Goal: Information Seeking & Learning: Understand process/instructions

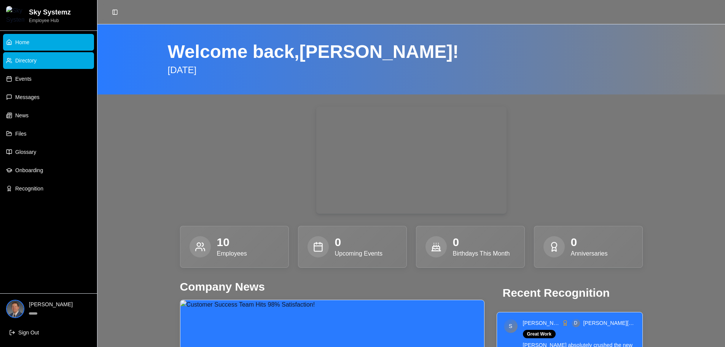
click at [38, 60] on link "Directory" at bounding box center [48, 60] width 91 height 17
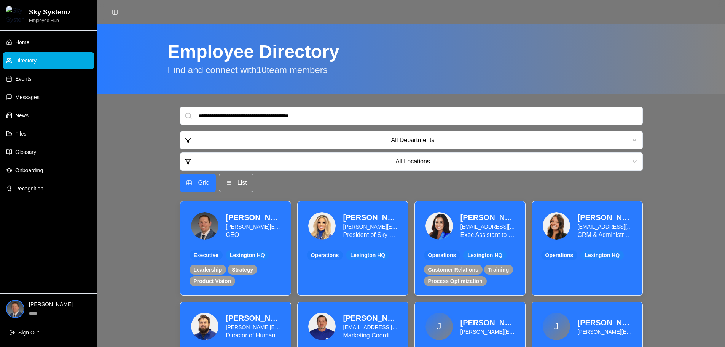
click at [455, 226] on div "Irisbel Mitchell iris@skysystemz.com Exec Assistant to the CEO" at bounding box center [470, 225] width 92 height 30
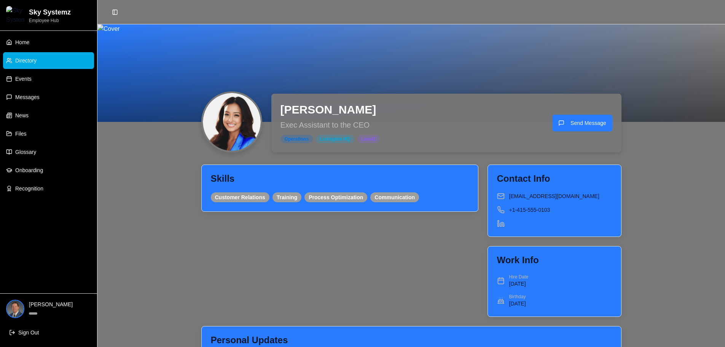
click at [38, 62] on link "Directory" at bounding box center [48, 60] width 91 height 17
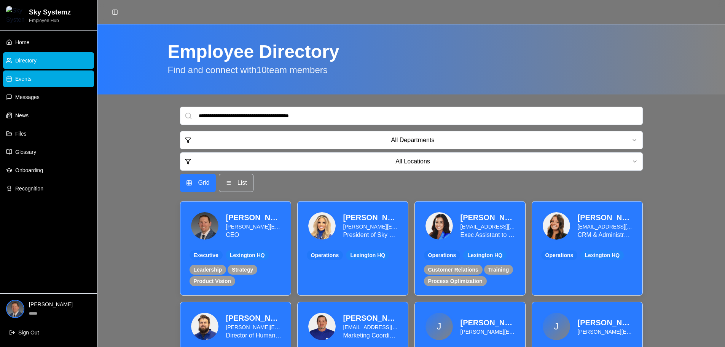
click at [37, 79] on link "Events" at bounding box center [48, 78] width 91 height 17
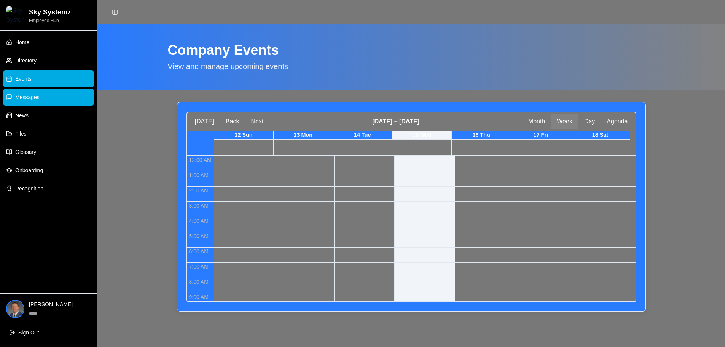
click at [35, 100] on span "Messages" at bounding box center [27, 97] width 24 height 8
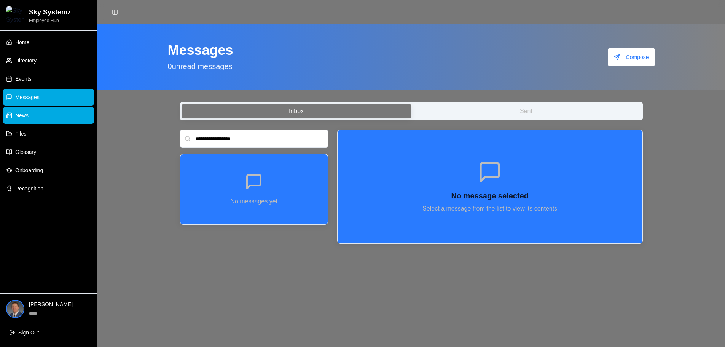
click at [33, 110] on link "News" at bounding box center [48, 115] width 91 height 17
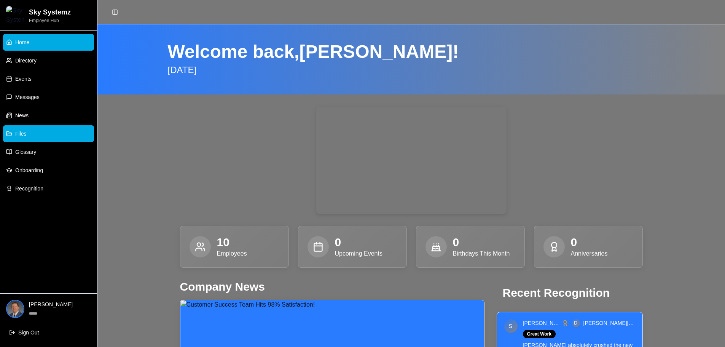
click at [32, 130] on link "Files" at bounding box center [48, 133] width 91 height 17
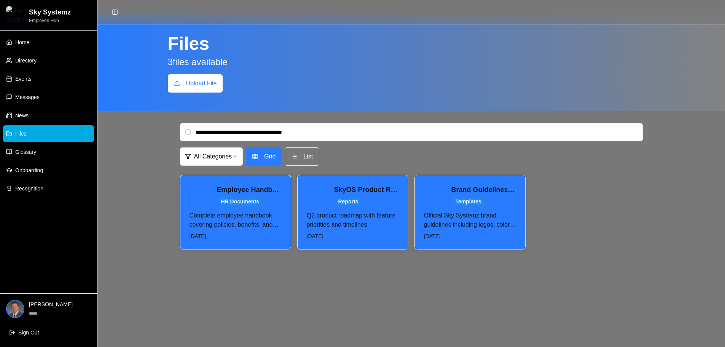
scroll to position [8, 0]
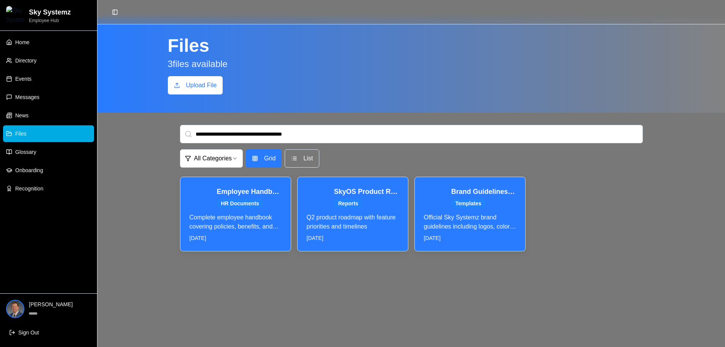
scroll to position [6, 0]
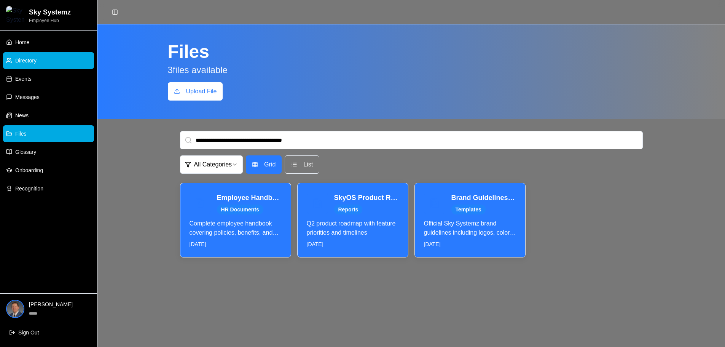
click at [35, 64] on link "Directory" at bounding box center [48, 60] width 91 height 17
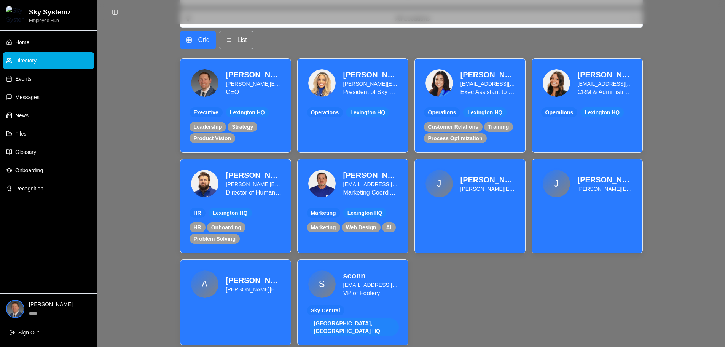
scroll to position [146, 0]
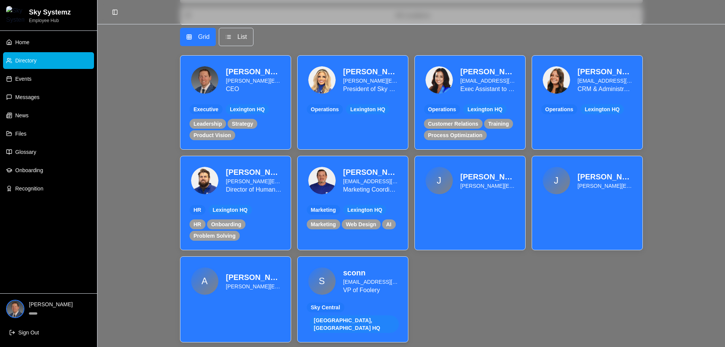
click at [343, 267] on div "S sconn sconn@skysystemz.com VP of Foolery" at bounding box center [353, 281] width 92 height 30
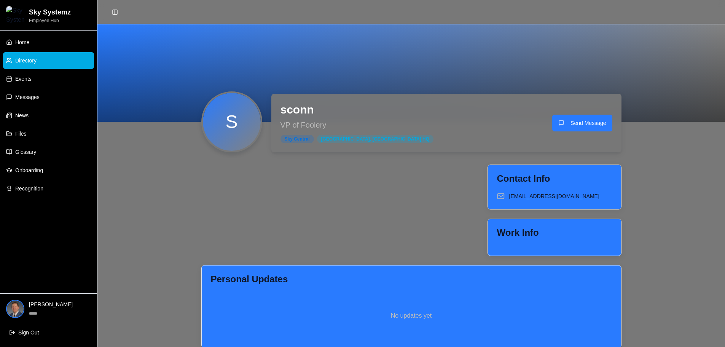
click at [32, 59] on span "Directory" at bounding box center [25, 61] width 21 height 8
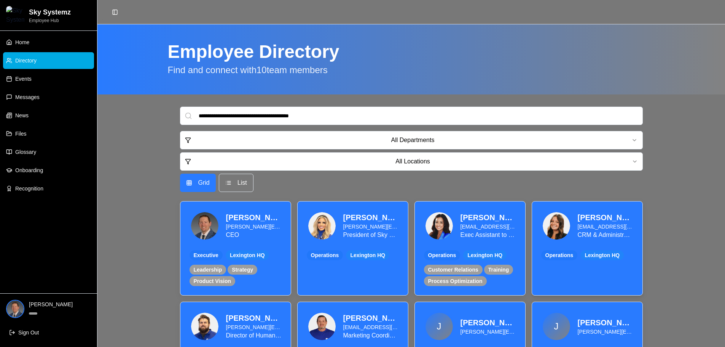
click at [557, 225] on img at bounding box center [556, 225] width 27 height 27
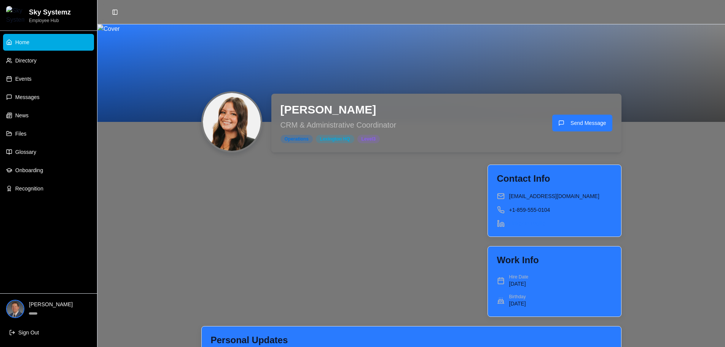
click at [25, 39] on span "Home" at bounding box center [22, 42] width 14 height 8
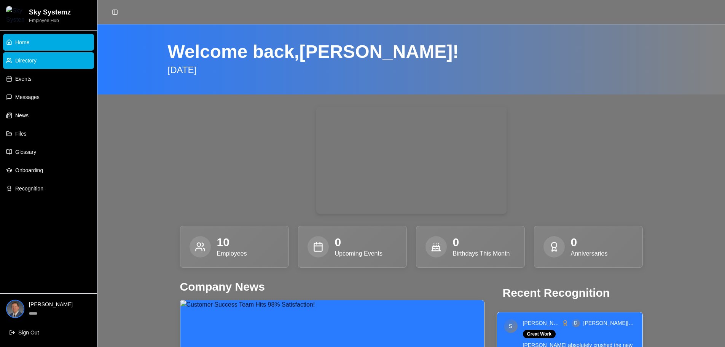
click at [33, 64] on span "Directory" at bounding box center [25, 61] width 21 height 8
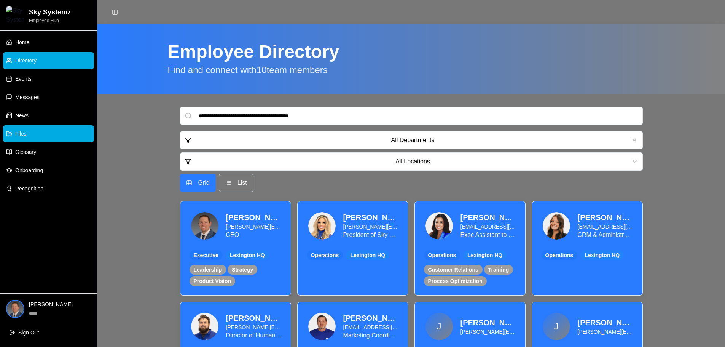
click at [29, 130] on link "Files" at bounding box center [48, 133] width 91 height 17
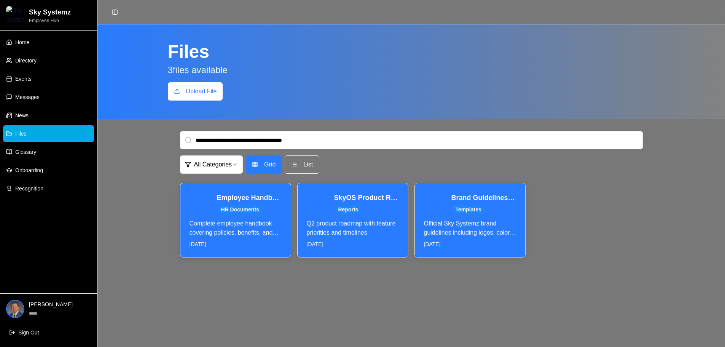
click at [244, 235] on p "Complete employee handbook covering policies, benefits, and company culture" at bounding box center [235, 228] width 92 height 18
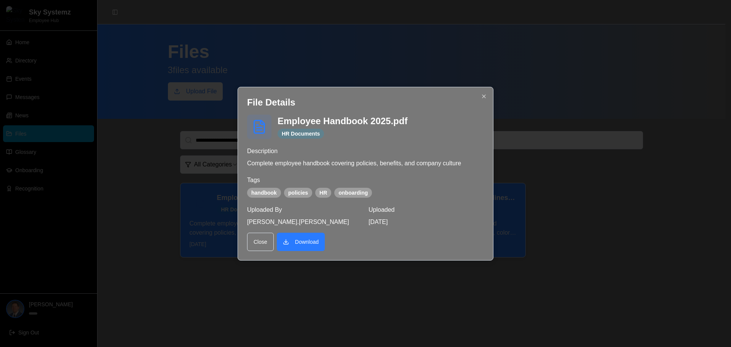
click at [481, 92] on div "File Details Employee Handbook 2025.pdf HR Documents Description Complete emplo…" at bounding box center [365, 174] width 256 height 174
click at [483, 96] on icon "button" at bounding box center [483, 96] width 3 height 3
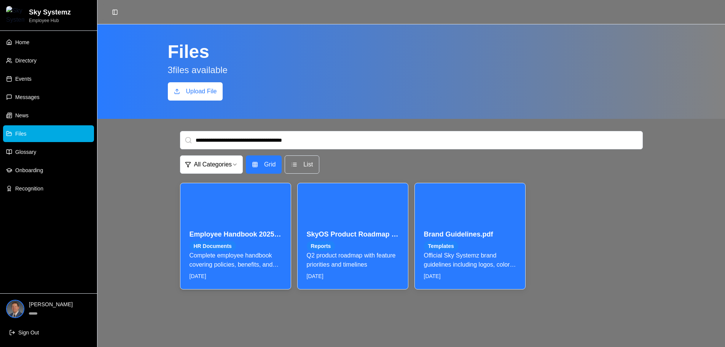
click at [236, 226] on div "Employee Handbook 2025.pdf HR Documents Complete employee handbook covering pol…" at bounding box center [235, 236] width 110 height 106
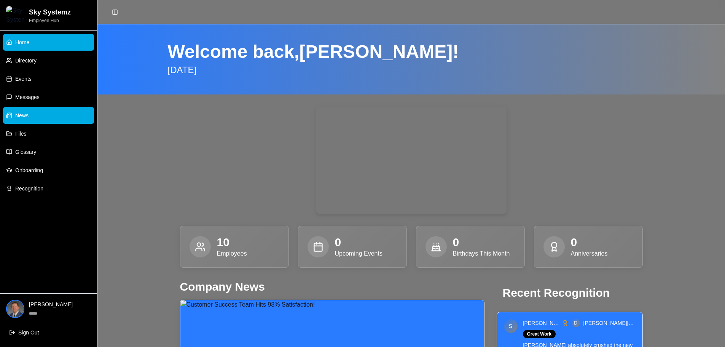
click at [41, 112] on link "News" at bounding box center [48, 115] width 91 height 17
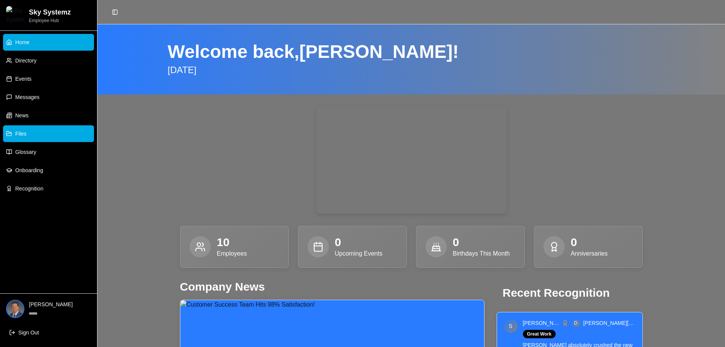
click at [29, 133] on link "Files" at bounding box center [48, 133] width 91 height 17
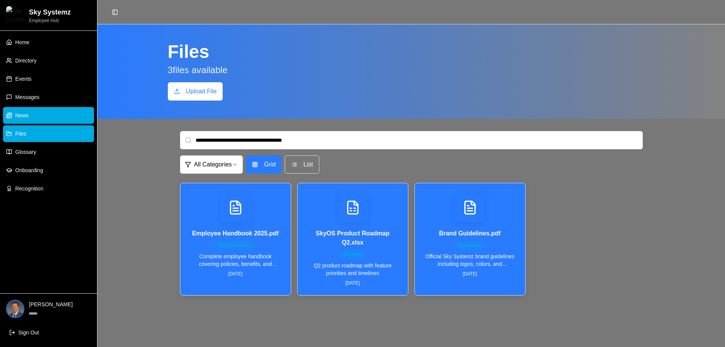
click at [33, 115] on link "News" at bounding box center [48, 115] width 91 height 17
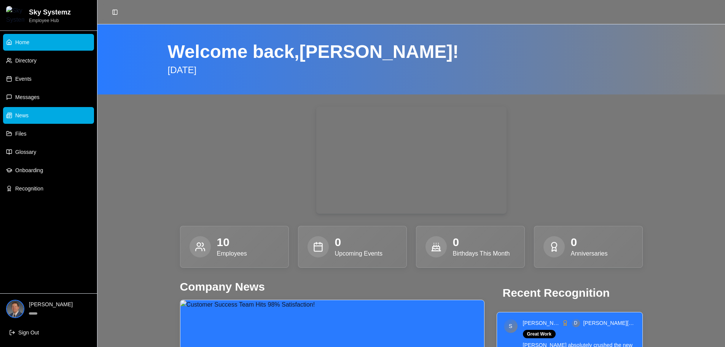
click at [29, 112] on link "News" at bounding box center [48, 115] width 91 height 17
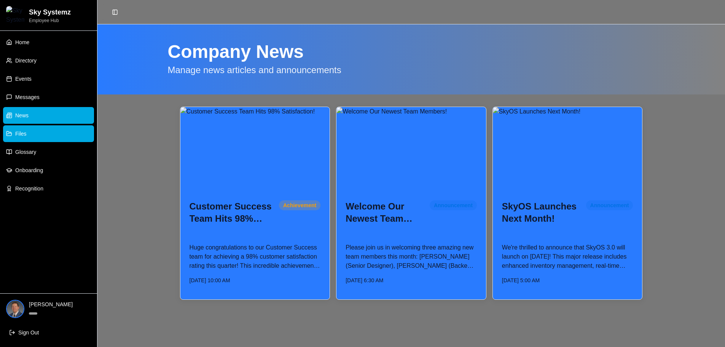
click at [27, 131] on link "Files" at bounding box center [48, 133] width 91 height 17
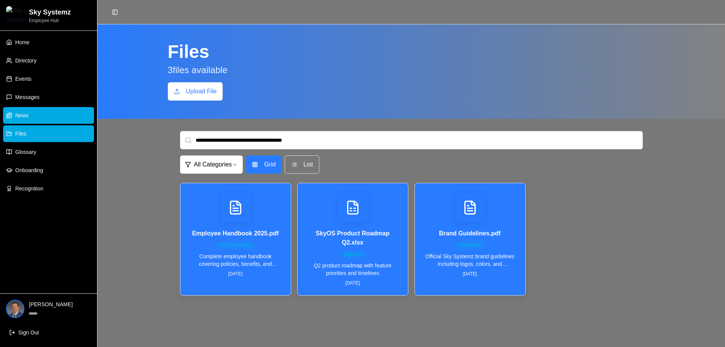
click at [24, 111] on span "News" at bounding box center [21, 115] width 13 height 8
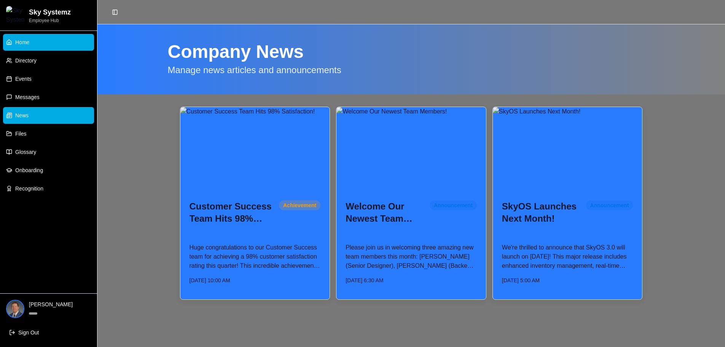
click at [8, 43] on icon at bounding box center [9, 42] width 6 height 6
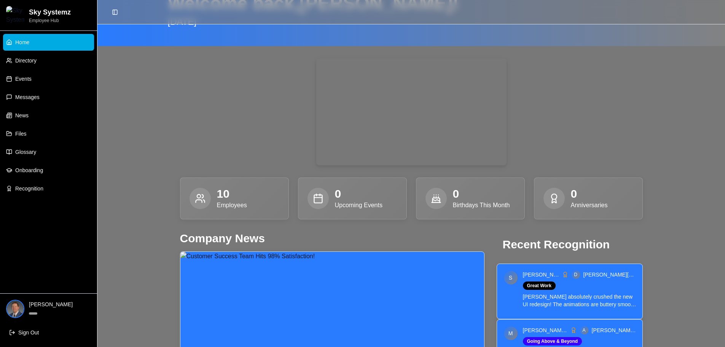
scroll to position [49, 0]
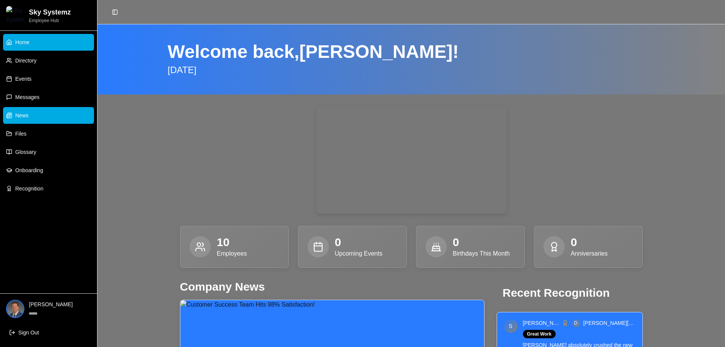
click at [30, 120] on link "News" at bounding box center [48, 115] width 91 height 17
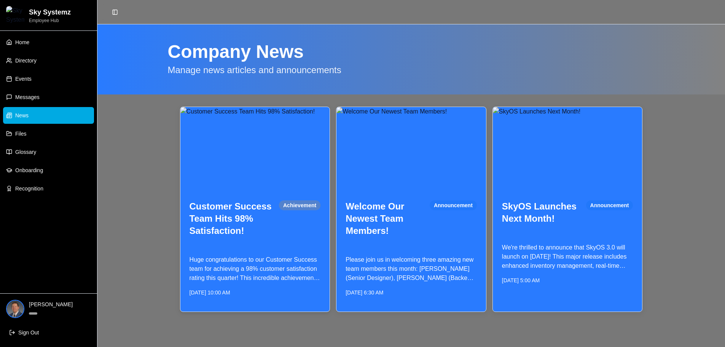
click at [272, 251] on div "Huge congratulations to our Customer Success team for achieving a 98% customer …" at bounding box center [255, 278] width 150 height 65
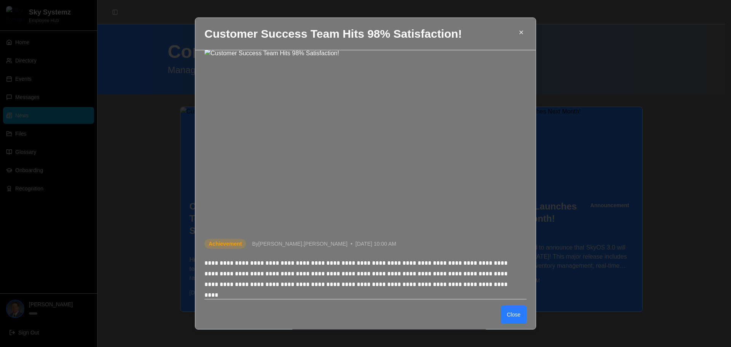
scroll to position [17, 0]
click at [502, 314] on button "Close" at bounding box center [513, 314] width 26 height 18
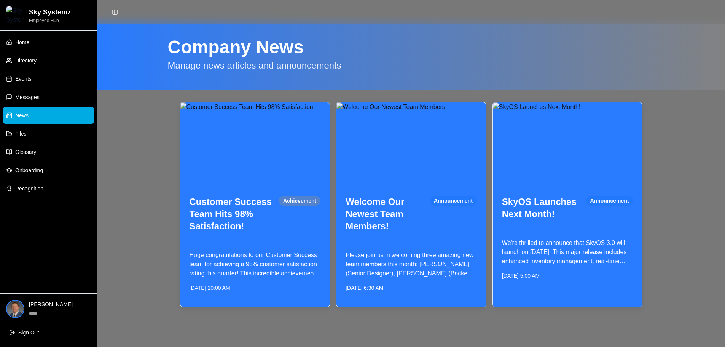
scroll to position [5, 0]
click at [468, 236] on div "Welcome Our Newest Team Members! Announcement" at bounding box center [411, 213] width 150 height 55
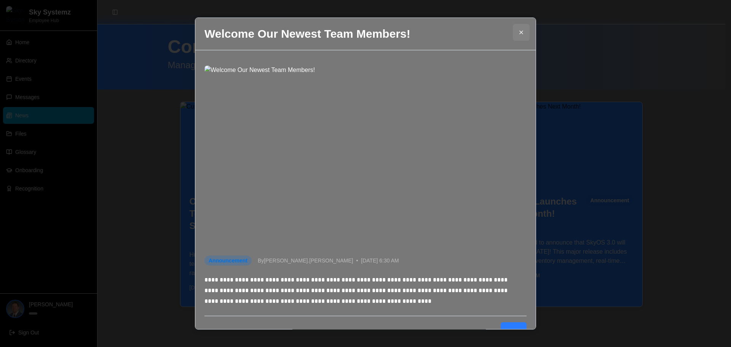
click at [517, 37] on button at bounding box center [521, 32] width 17 height 17
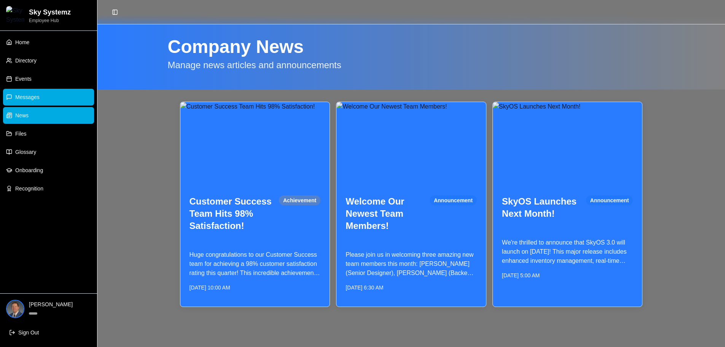
click at [33, 96] on span "Messages" at bounding box center [27, 97] width 24 height 8
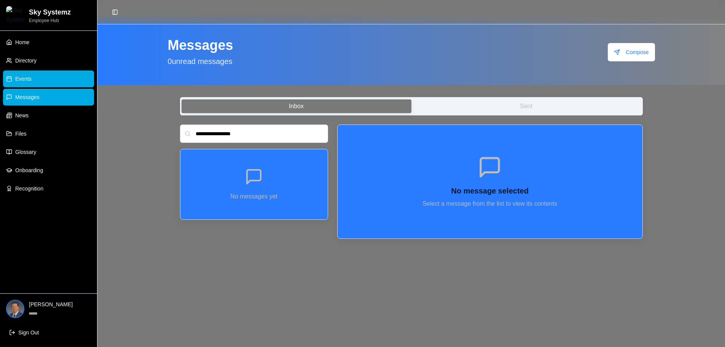
click at [29, 83] on link "Events" at bounding box center [48, 78] width 91 height 17
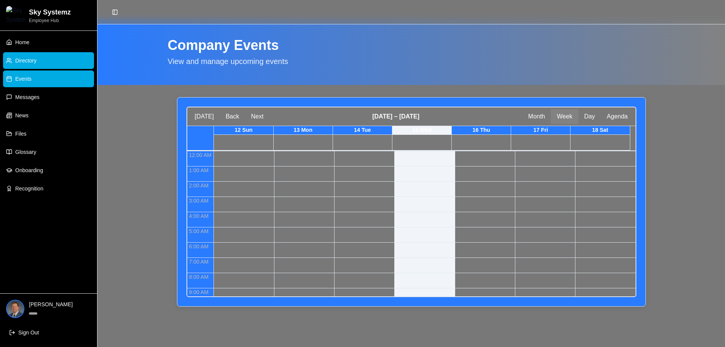
click at [27, 65] on link "Directory" at bounding box center [48, 60] width 91 height 17
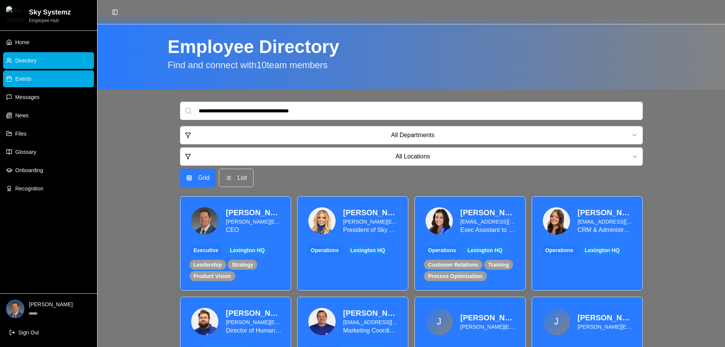
click at [47, 80] on link "Events" at bounding box center [48, 78] width 91 height 17
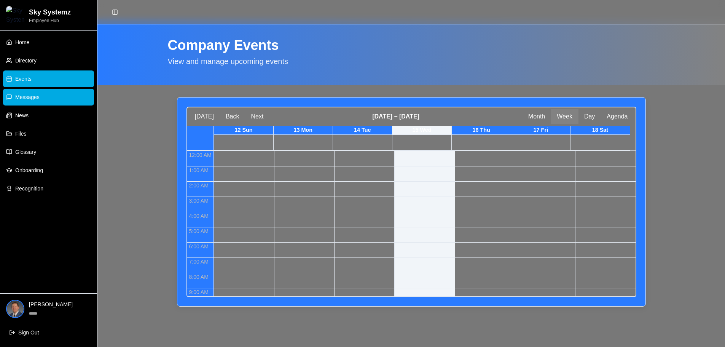
click at [45, 96] on link "Messages" at bounding box center [48, 97] width 91 height 17
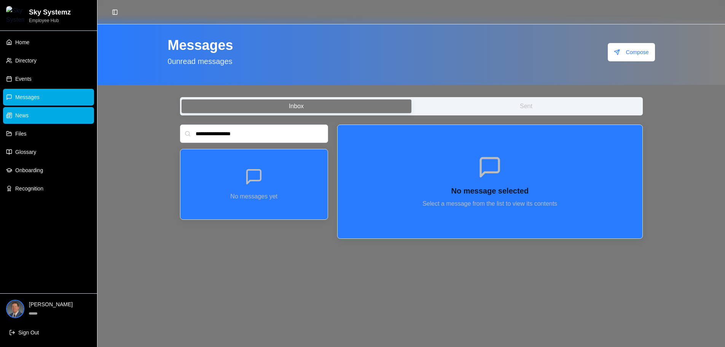
click at [41, 111] on link "News" at bounding box center [48, 115] width 91 height 17
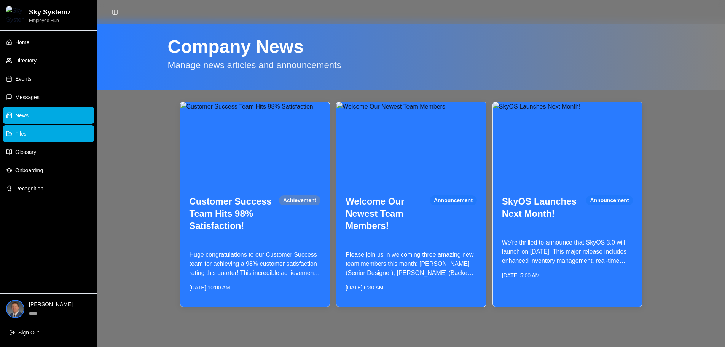
click at [41, 132] on link "Files" at bounding box center [48, 133] width 91 height 17
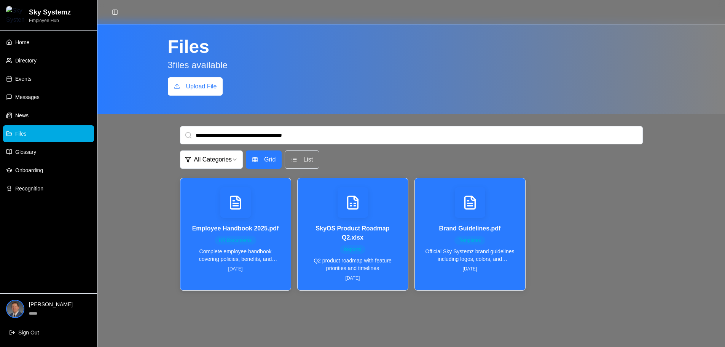
click at [189, 199] on div "Employee Handbook 2025.pdf HR Documents Complete employee handbook covering pol…" at bounding box center [235, 229] width 110 height 103
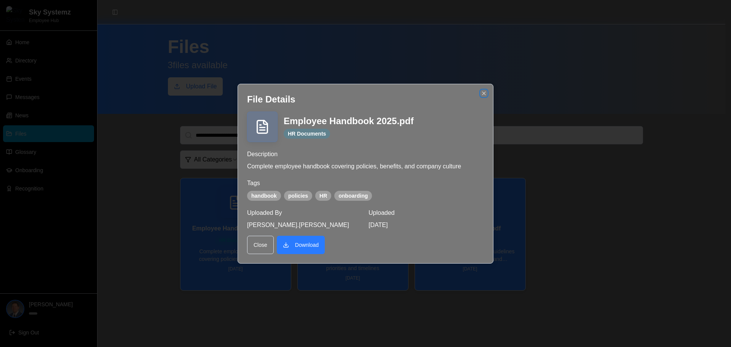
click at [484, 92] on icon "button" at bounding box center [484, 93] width 6 height 6
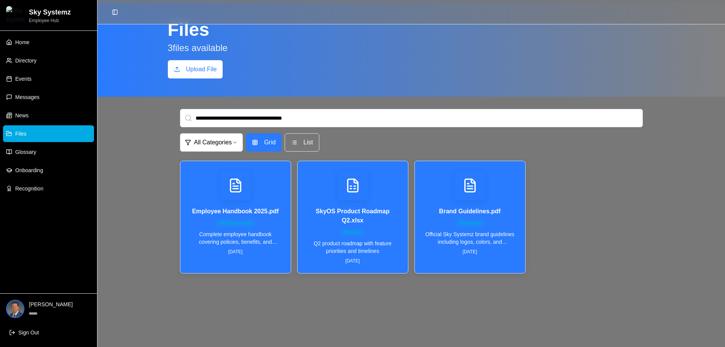
scroll to position [24, 0]
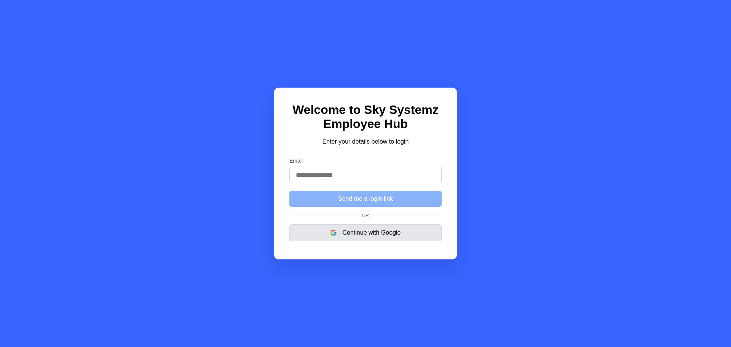
click at [320, 240] on button "Continue with Google" at bounding box center [365, 232] width 152 height 17
